Goal: Communication & Community: Answer question/provide support

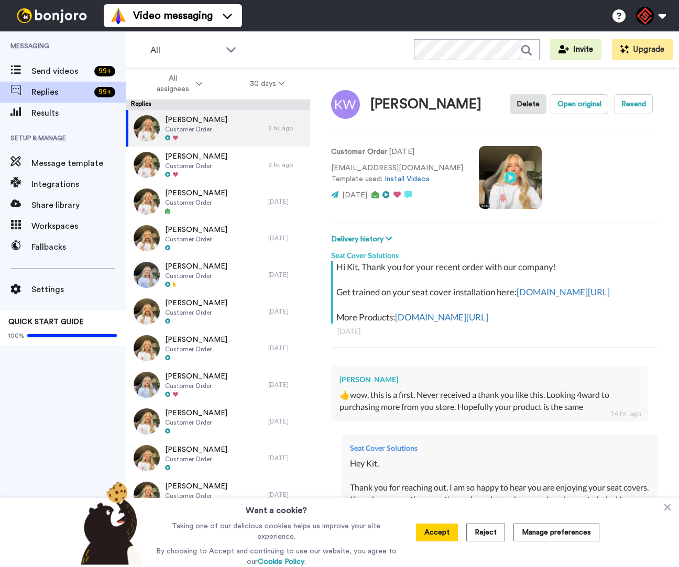
type textarea "x"
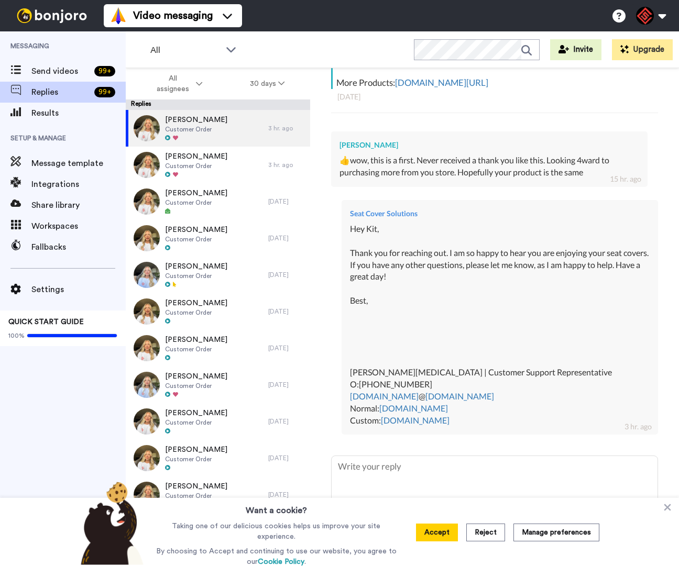
type textarea "x"
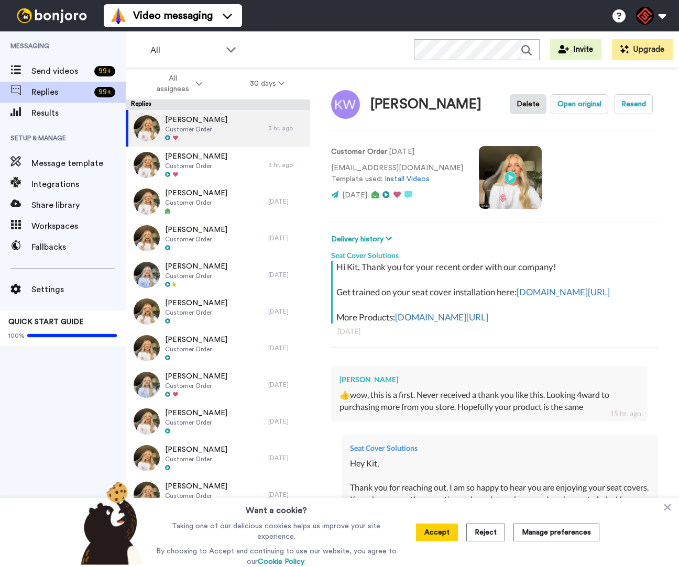
type textarea "x"
